Goal: Feedback & Contribution: Leave review/rating

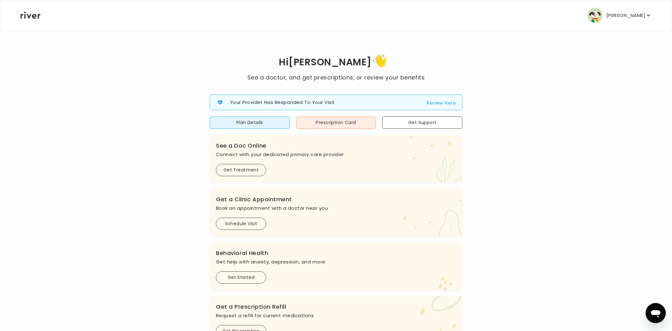
click at [436, 101] on button "Review Here" at bounding box center [440, 103] width 29 height 8
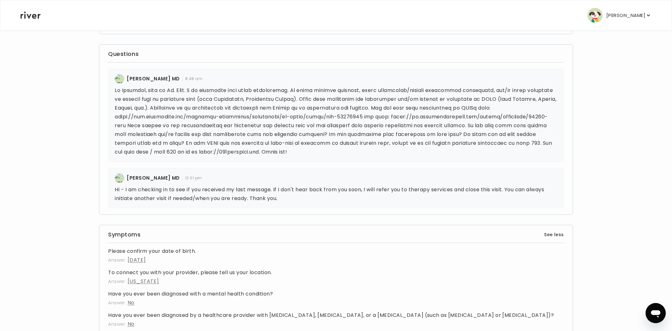
scroll to position [210, 0]
click at [538, 190] on p "Hi - I am checking in to see if you received my last message. If I don't hear b…" at bounding box center [336, 193] width 442 height 18
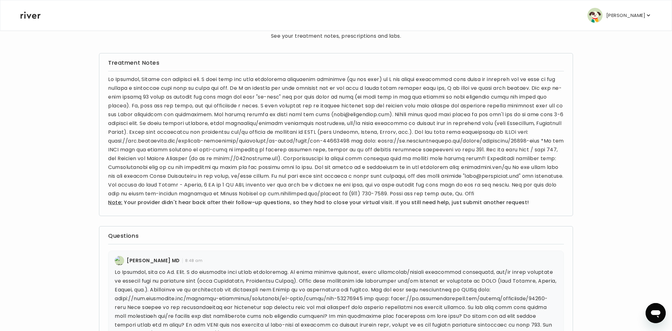
scroll to position [0, 0]
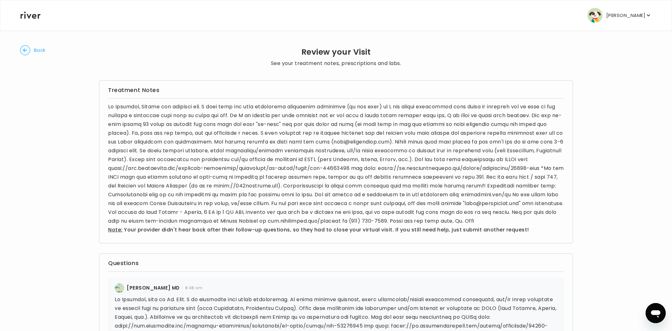
click at [118, 288] on img at bounding box center [119, 287] width 9 height 9
click at [140, 288] on h4 "[PERSON_NAME] MD" at bounding box center [153, 288] width 53 height 9
click at [25, 53] on circle "button" at bounding box center [25, 51] width 10 height 10
